Goal: Transaction & Acquisition: Obtain resource

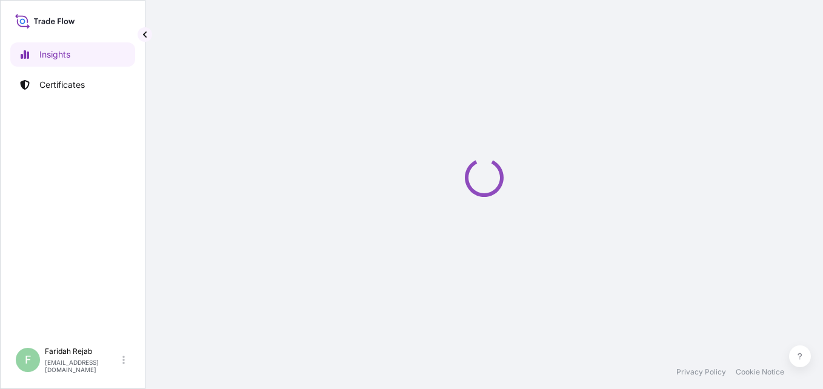
select select "2025"
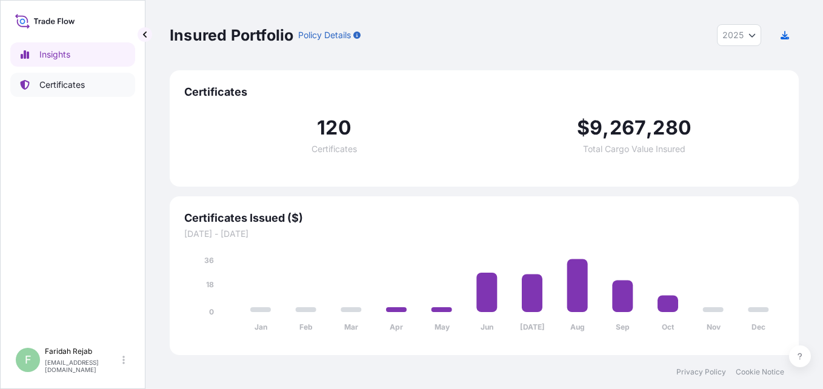
click at [68, 83] on p "Certificates" at bounding box center [61, 85] width 45 height 12
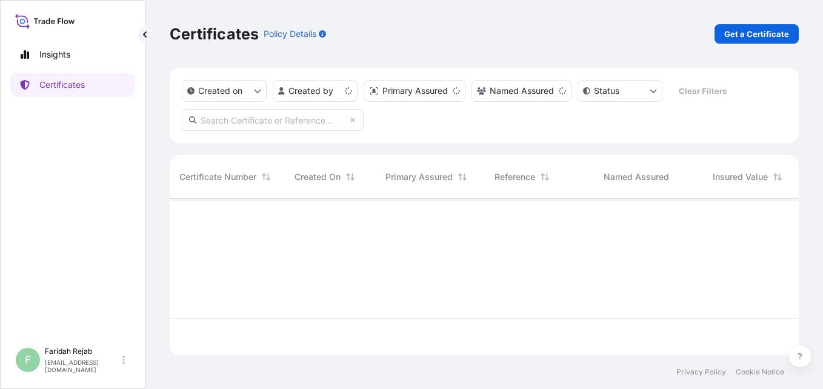
scroll to position [154, 620]
click at [755, 36] on p "Get a Certificate" at bounding box center [757, 34] width 65 height 12
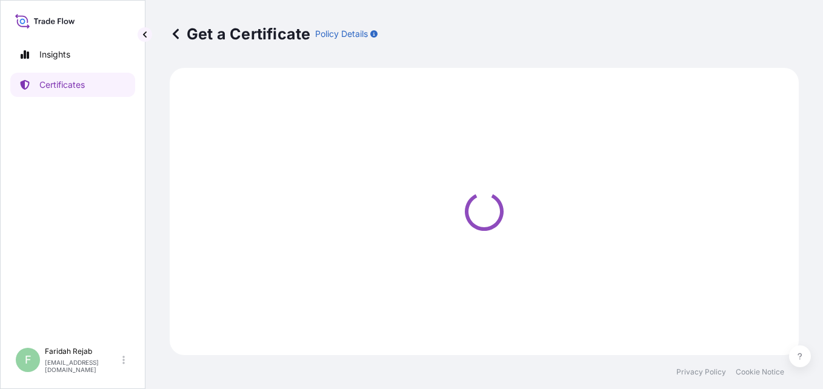
select select "Barge"
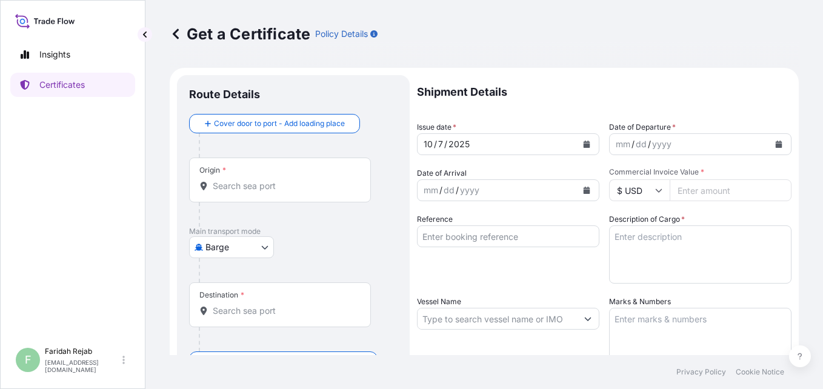
click at [776, 141] on icon "Calendar" at bounding box center [779, 144] width 7 height 7
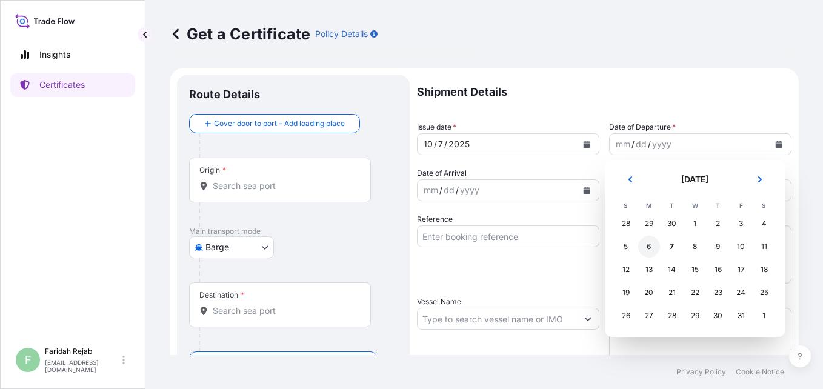
click at [639, 245] on div "6" at bounding box center [650, 247] width 22 height 22
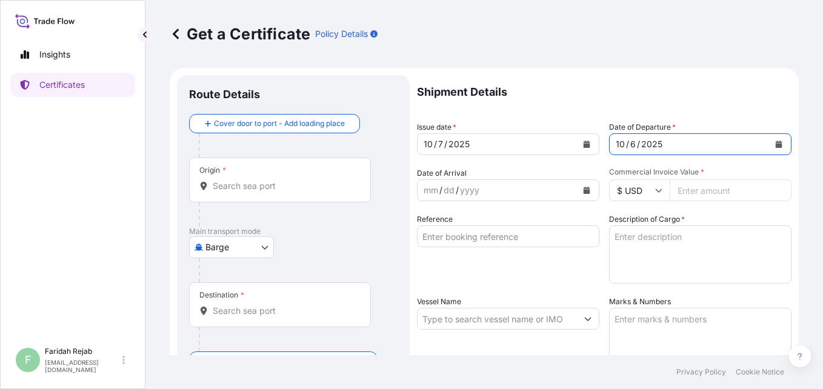
click at [584, 193] on icon "Calendar" at bounding box center [587, 190] width 7 height 7
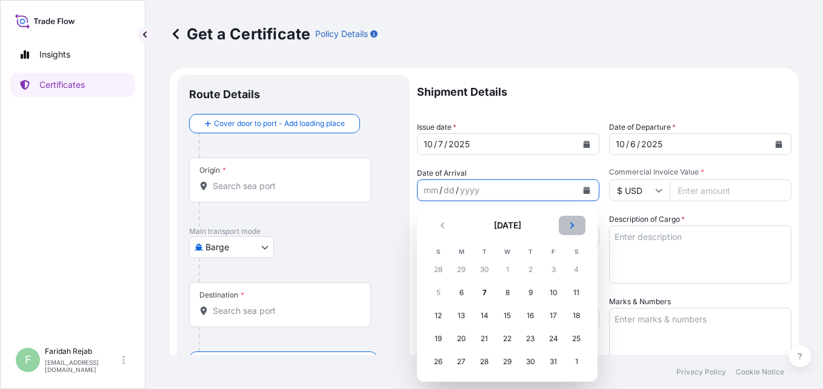
click at [576, 228] on button "Next" at bounding box center [572, 225] width 27 height 19
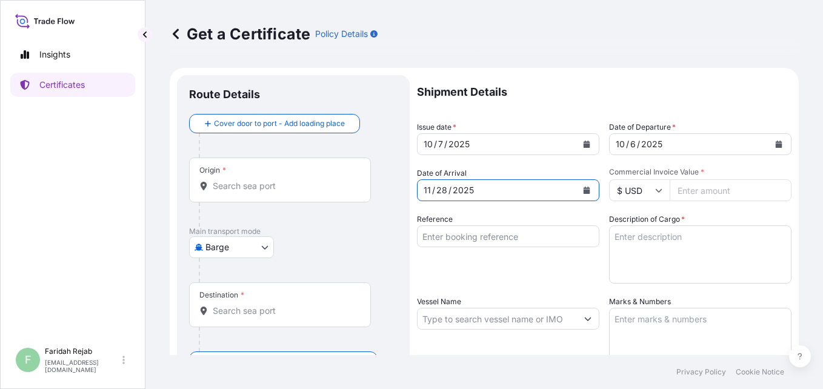
click at [696, 192] on input "Commercial Invoice Value *" at bounding box center [731, 190] width 122 height 22
type input "111529.60"
click at [578, 244] on input "Reference" at bounding box center [508, 237] width 183 height 22
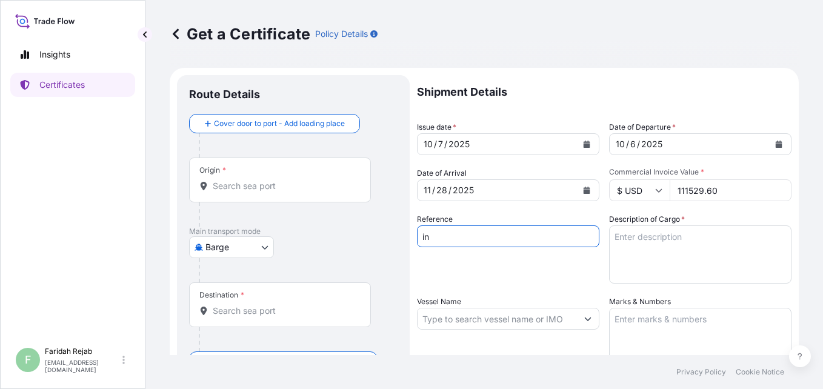
type input "i"
type input "[DOMAIN_NAME].: 90433380"
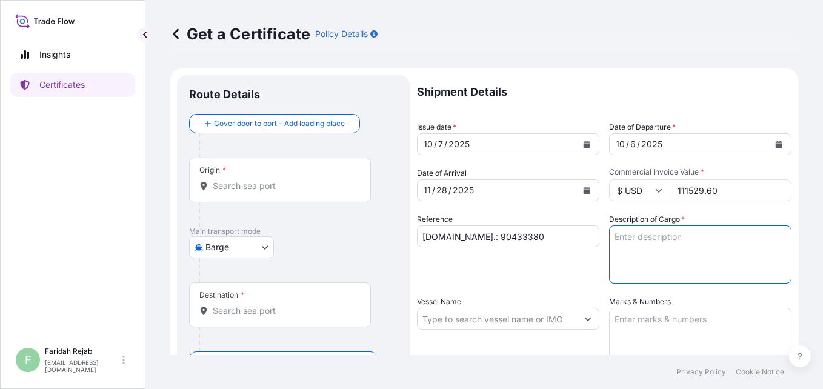
click at [645, 244] on textarea "Description of Cargo *" at bounding box center [700, 255] width 183 height 58
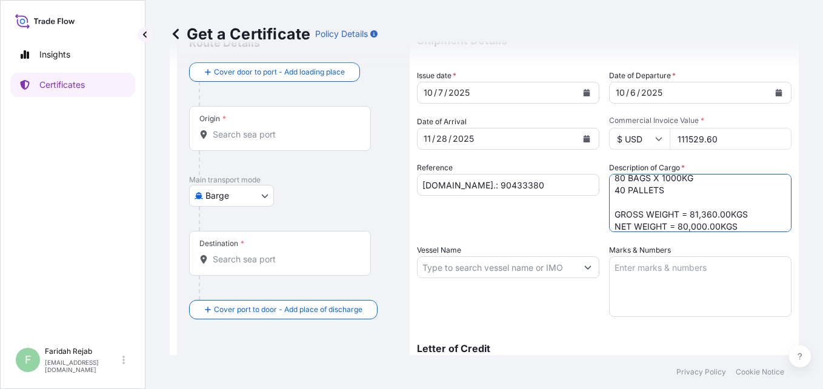
scroll to position [73, 0]
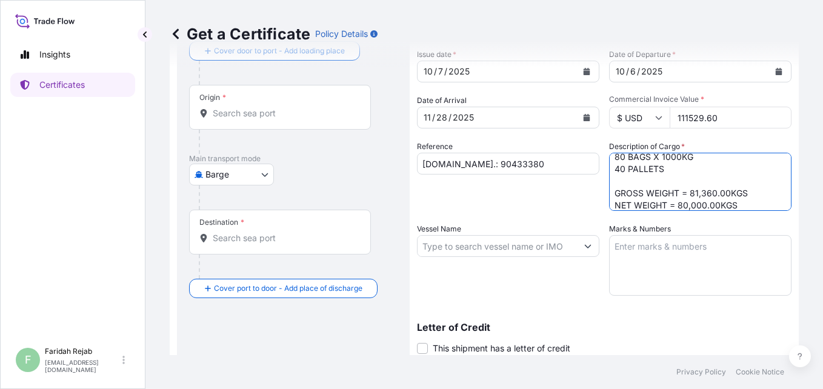
type textarea "ZINC FINES OXIDE - BALL MILL 80 BAGS X 1000KG 40 PALLETS GROSS WEIGHT = 81,360.…"
click at [633, 256] on textarea "Marks & Numbers" at bounding box center [700, 265] width 183 height 61
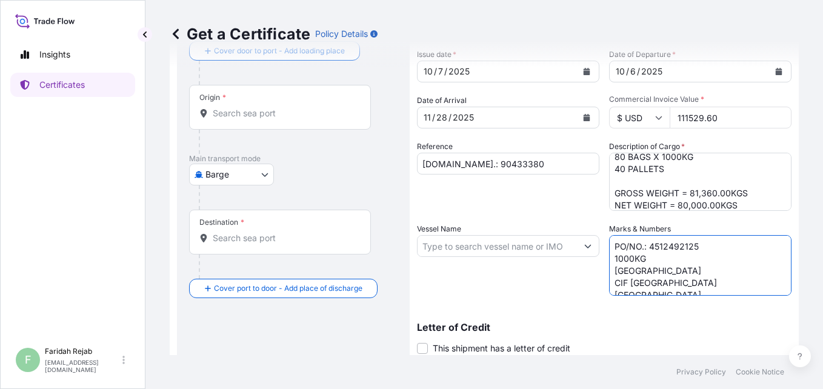
scroll to position [247, 0]
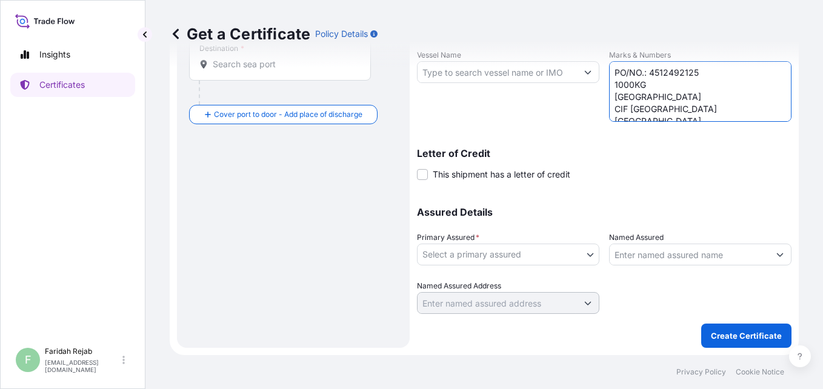
type textarea "PO/NO.: 4512492125 1000KG [GEOGRAPHIC_DATA] CIF [GEOGRAPHIC_DATA] [GEOGRAPHIC_D…"
click at [586, 255] on body "Insights Certificates F [PERSON_NAME] [EMAIL_ADDRESS][DOMAIN_NAME] Get a Certif…" at bounding box center [411, 194] width 823 height 389
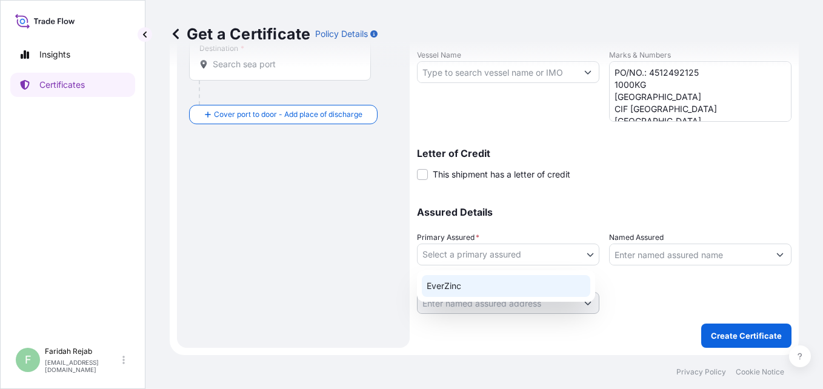
click at [468, 288] on div "EverZinc" at bounding box center [506, 286] width 169 height 22
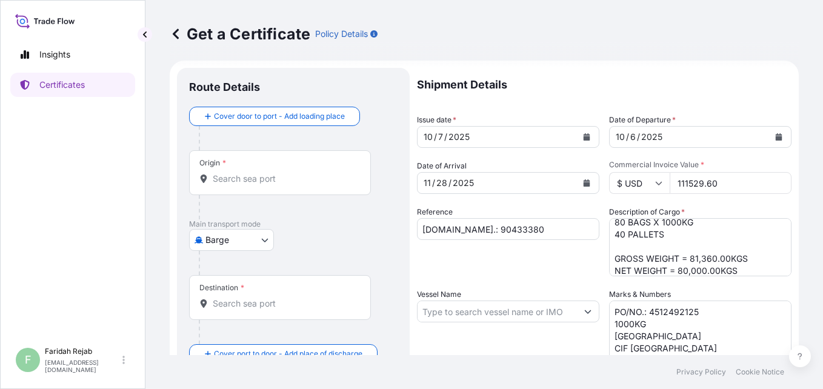
scroll to position [0, 0]
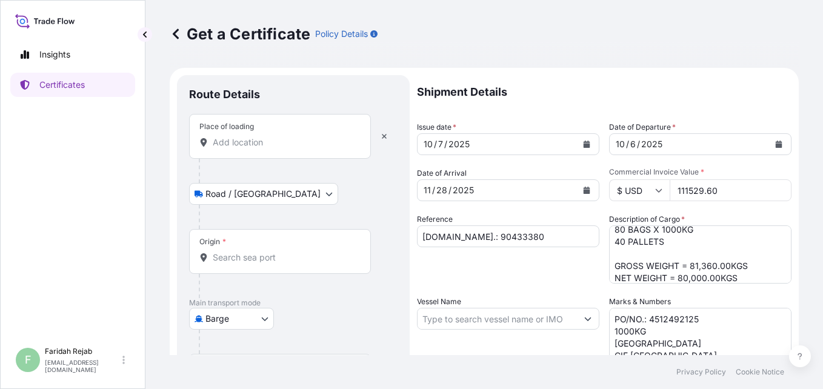
click at [233, 143] on input "Place of loading" at bounding box center [284, 142] width 143 height 12
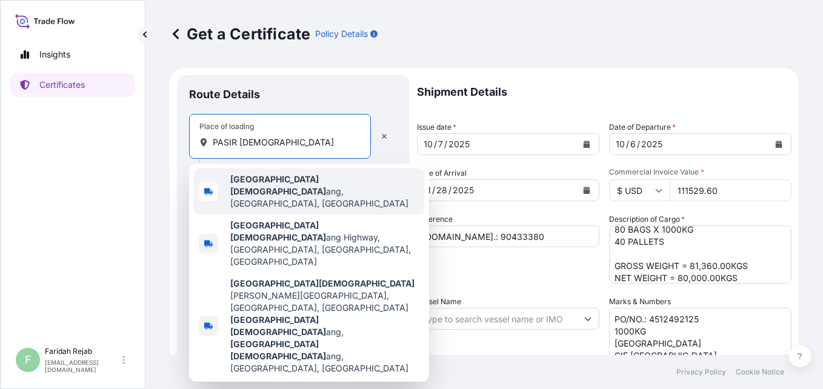
click at [250, 179] on b "[GEOGRAPHIC_DATA][DEMOGRAPHIC_DATA]" at bounding box center [278, 185] width 96 height 22
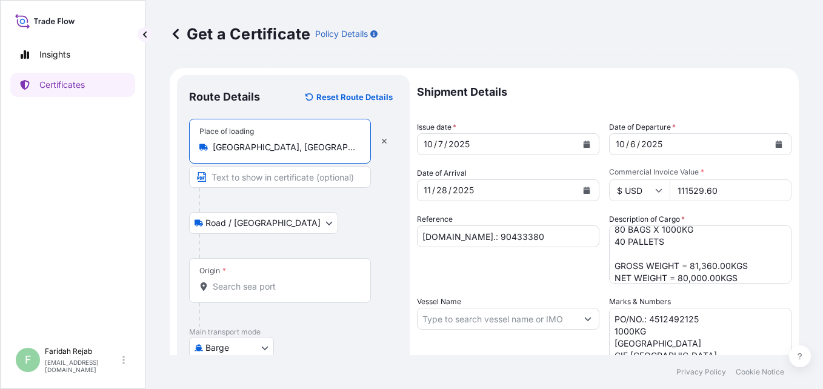
type input "[GEOGRAPHIC_DATA], [GEOGRAPHIC_DATA], [GEOGRAPHIC_DATA]"
click at [235, 279] on div "Origin *" at bounding box center [280, 280] width 182 height 45
click at [235, 281] on input "Origin *" at bounding box center [284, 287] width 143 height 12
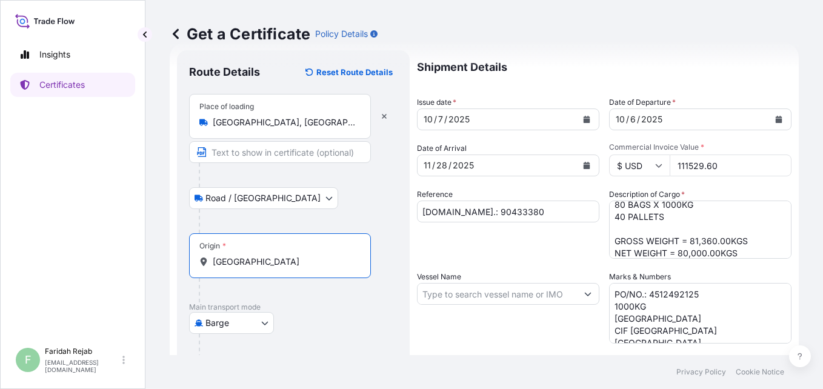
scroll to position [49, 0]
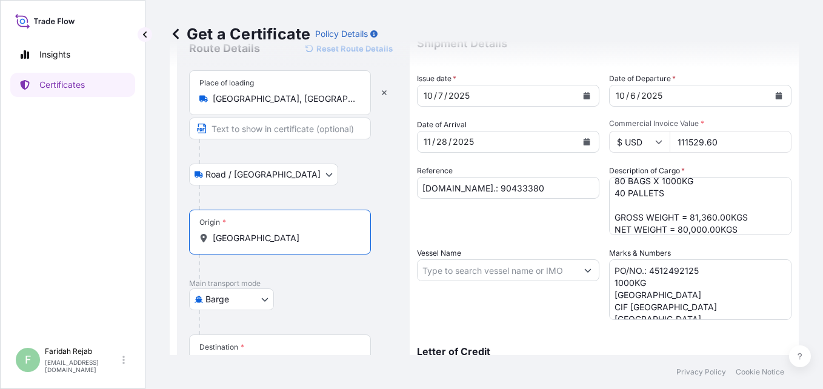
type input "[GEOGRAPHIC_DATA]"
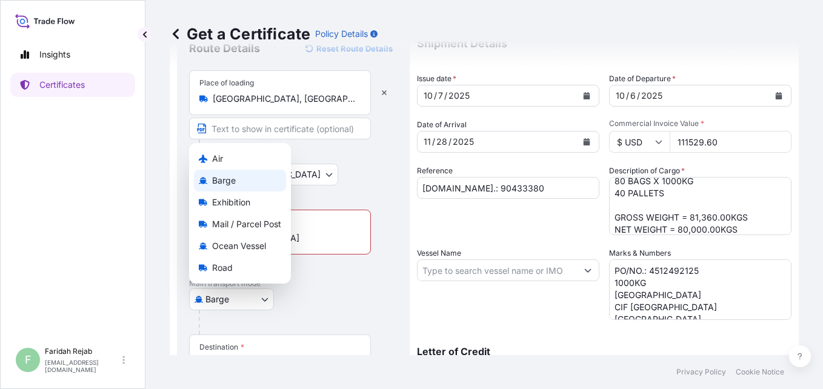
click at [253, 300] on body "0 options available. 2 options available. Insights Certificates F [PERSON_NAME]…" at bounding box center [411, 194] width 823 height 389
click at [244, 248] on span "Ocean Vessel" at bounding box center [239, 246] width 54 height 12
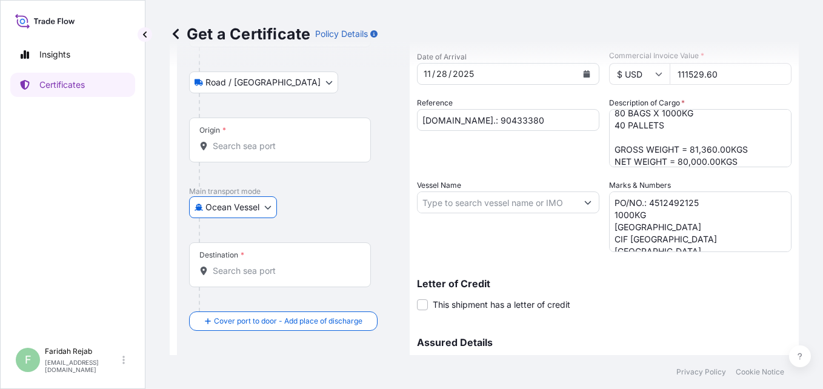
scroll to position [121, 0]
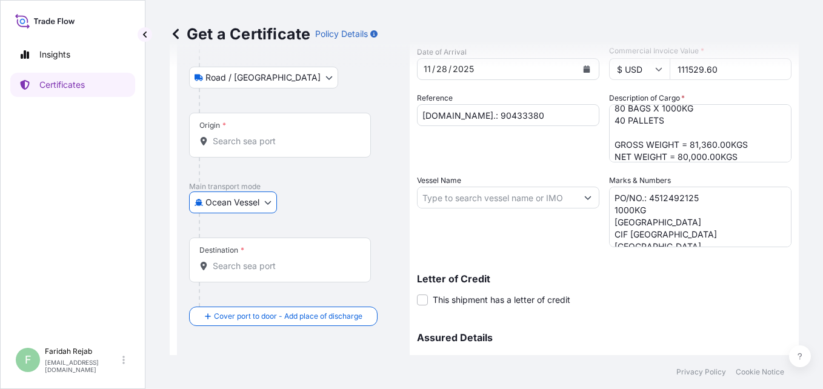
click at [275, 268] on input "Destination *" at bounding box center [284, 266] width 143 height 12
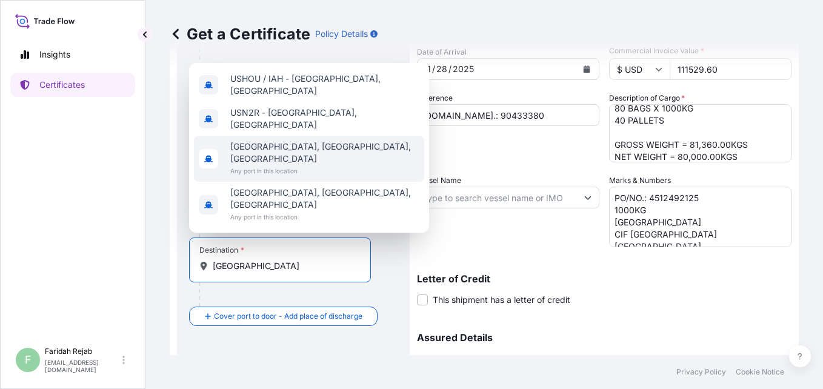
click at [257, 165] on span "[GEOGRAPHIC_DATA], [GEOGRAPHIC_DATA], [GEOGRAPHIC_DATA]" at bounding box center [324, 153] width 189 height 24
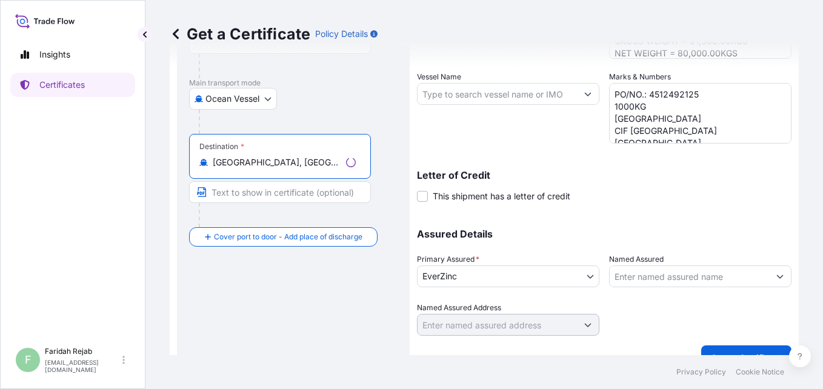
scroll to position [247, 0]
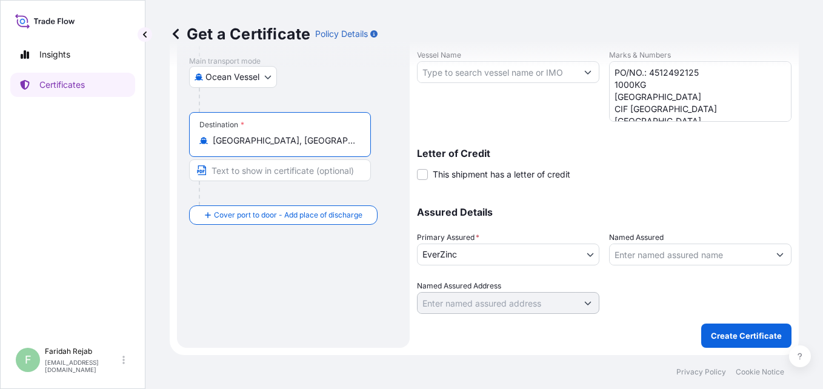
type input "[GEOGRAPHIC_DATA], [GEOGRAPHIC_DATA], [GEOGRAPHIC_DATA]"
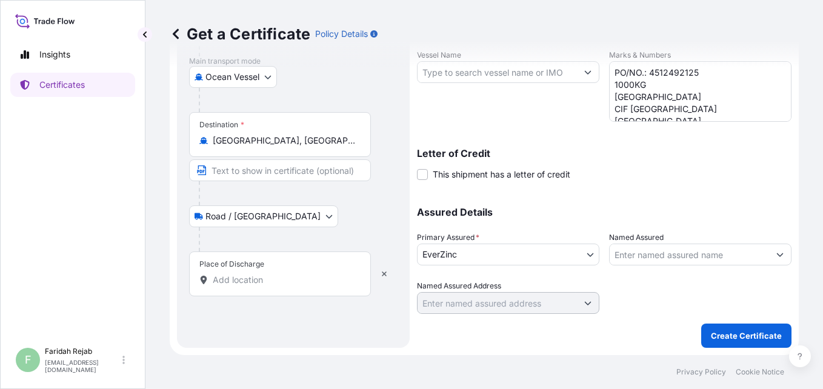
click at [252, 282] on input "Place of Discharge" at bounding box center [284, 280] width 143 height 12
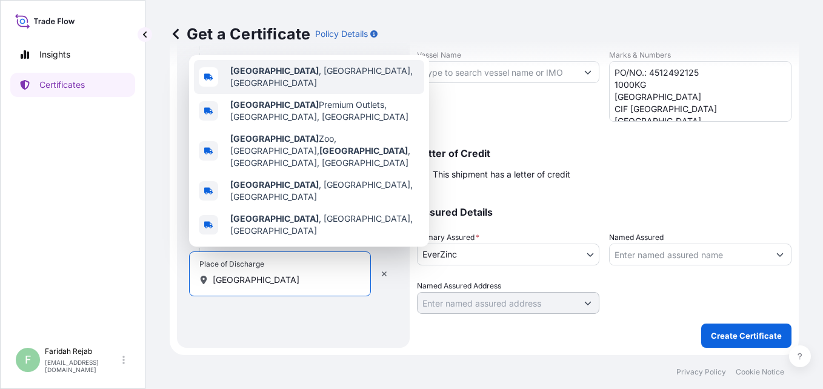
click at [279, 89] on span "[GEOGRAPHIC_DATA] , [GEOGRAPHIC_DATA], [GEOGRAPHIC_DATA]" at bounding box center [324, 77] width 189 height 24
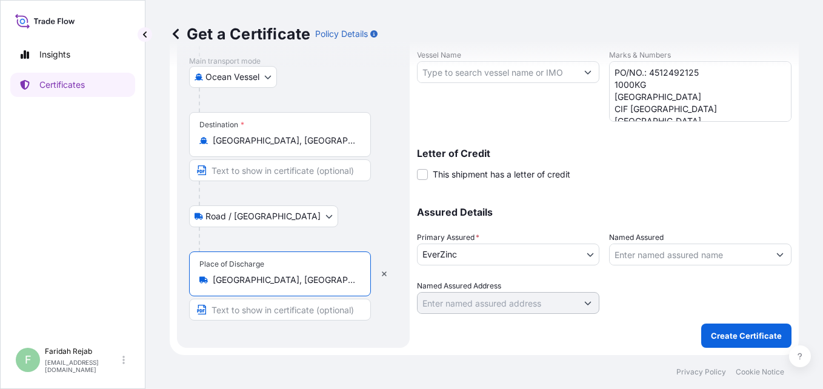
scroll to position [0, 0]
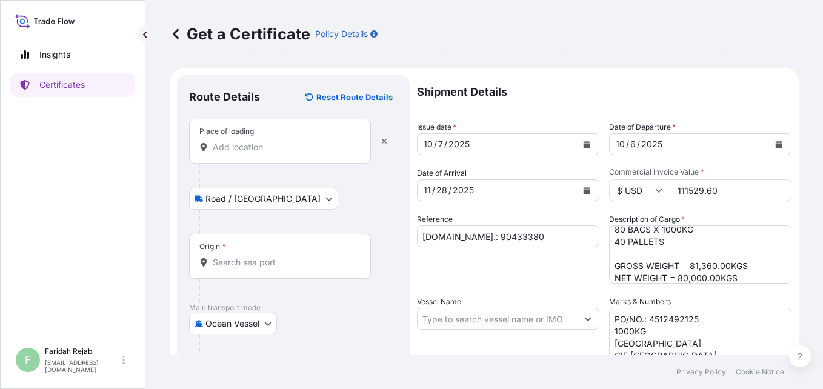
type input "[GEOGRAPHIC_DATA], [GEOGRAPHIC_DATA], [GEOGRAPHIC_DATA]"
click at [283, 150] on input "Place of loading" at bounding box center [284, 147] width 143 height 12
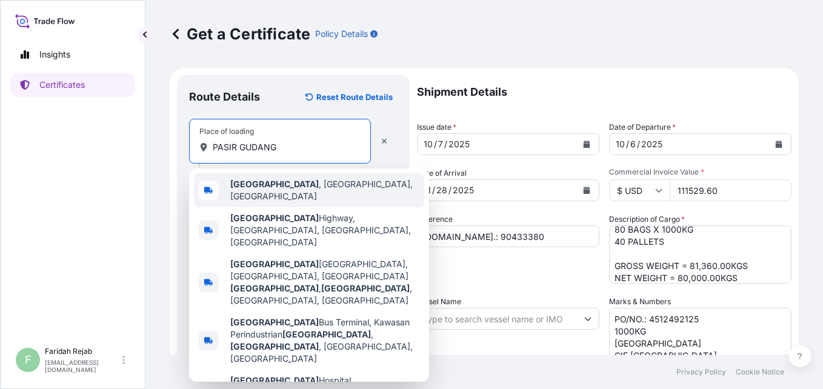
click at [275, 189] on b "[GEOGRAPHIC_DATA]" at bounding box center [274, 184] width 89 height 10
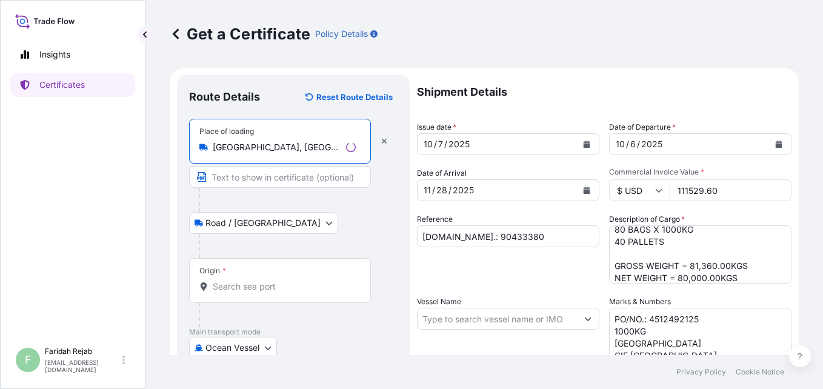
type input "[GEOGRAPHIC_DATA], [GEOGRAPHIC_DATA], [GEOGRAPHIC_DATA]"
click at [266, 280] on div "Origin *" at bounding box center [280, 280] width 182 height 45
click at [266, 281] on input "Origin *" at bounding box center [284, 287] width 143 height 12
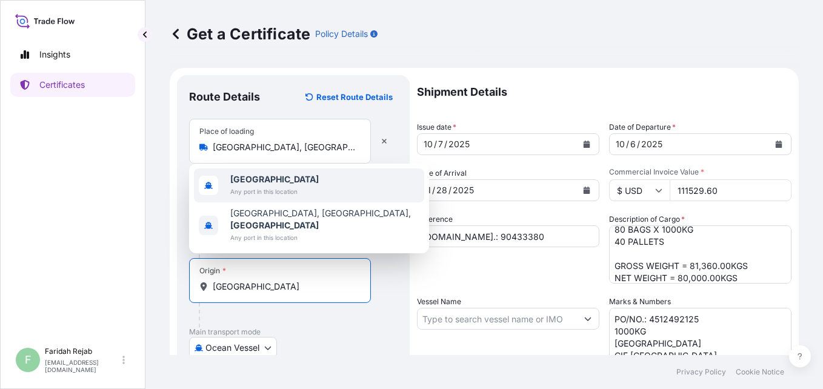
click at [261, 198] on span "Any port in this location" at bounding box center [274, 192] width 89 height 12
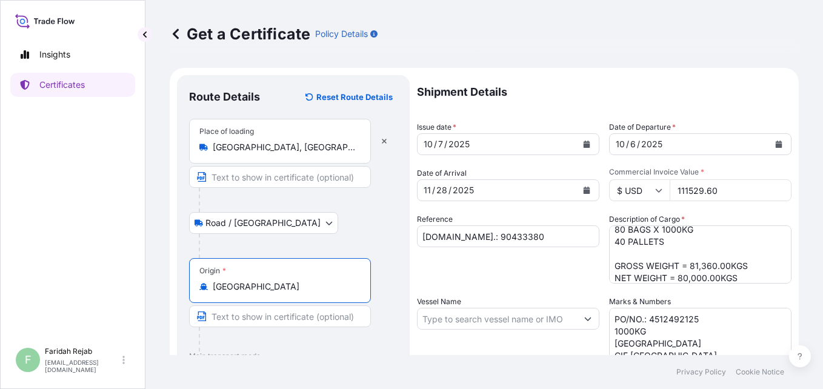
scroll to position [280, 0]
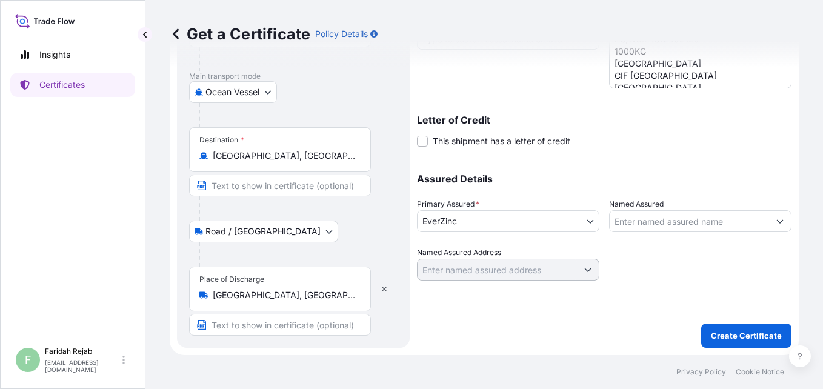
type input "[GEOGRAPHIC_DATA]"
click at [777, 221] on icon "Show suggestions" at bounding box center [780, 221] width 7 height 7
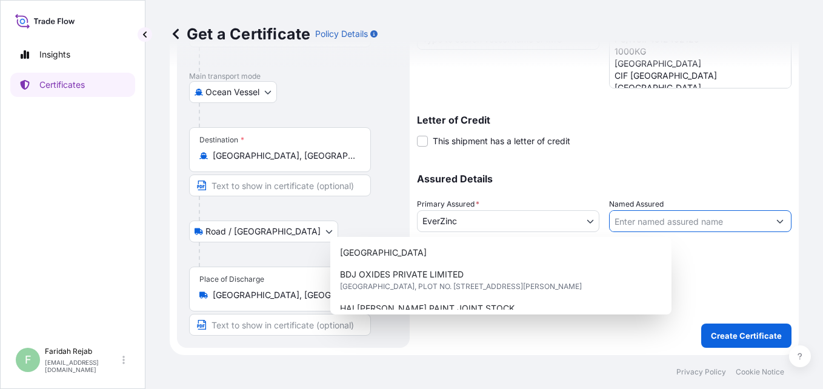
click at [777, 221] on icon "Show suggestions" at bounding box center [780, 221] width 7 height 7
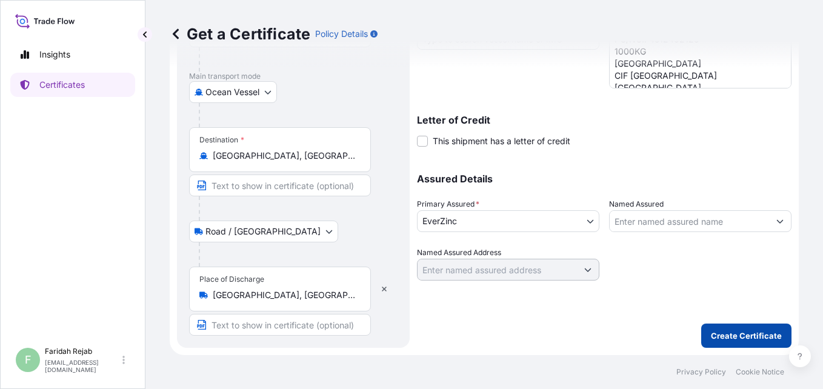
click at [733, 335] on p "Create Certificate" at bounding box center [746, 336] width 71 height 12
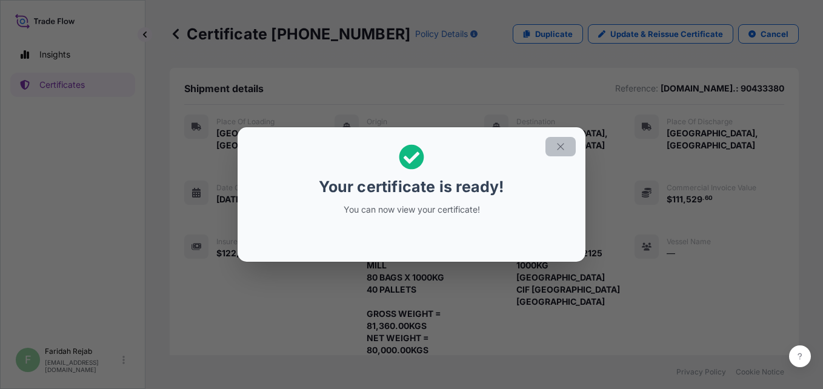
click at [564, 143] on icon "button" at bounding box center [560, 146] width 11 height 11
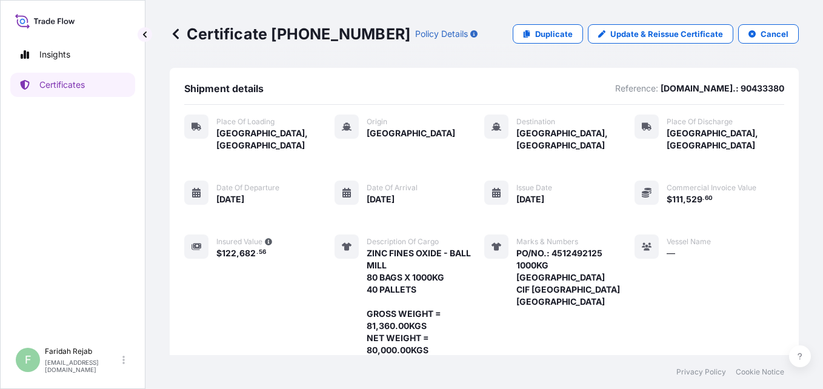
scroll to position [232, 0]
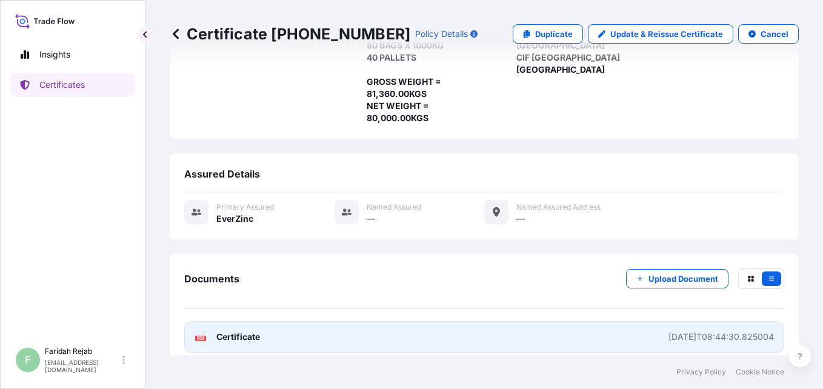
click at [201, 337] on text "PDF" at bounding box center [201, 339] width 8 height 4
